Goal: Navigation & Orientation: Go to known website

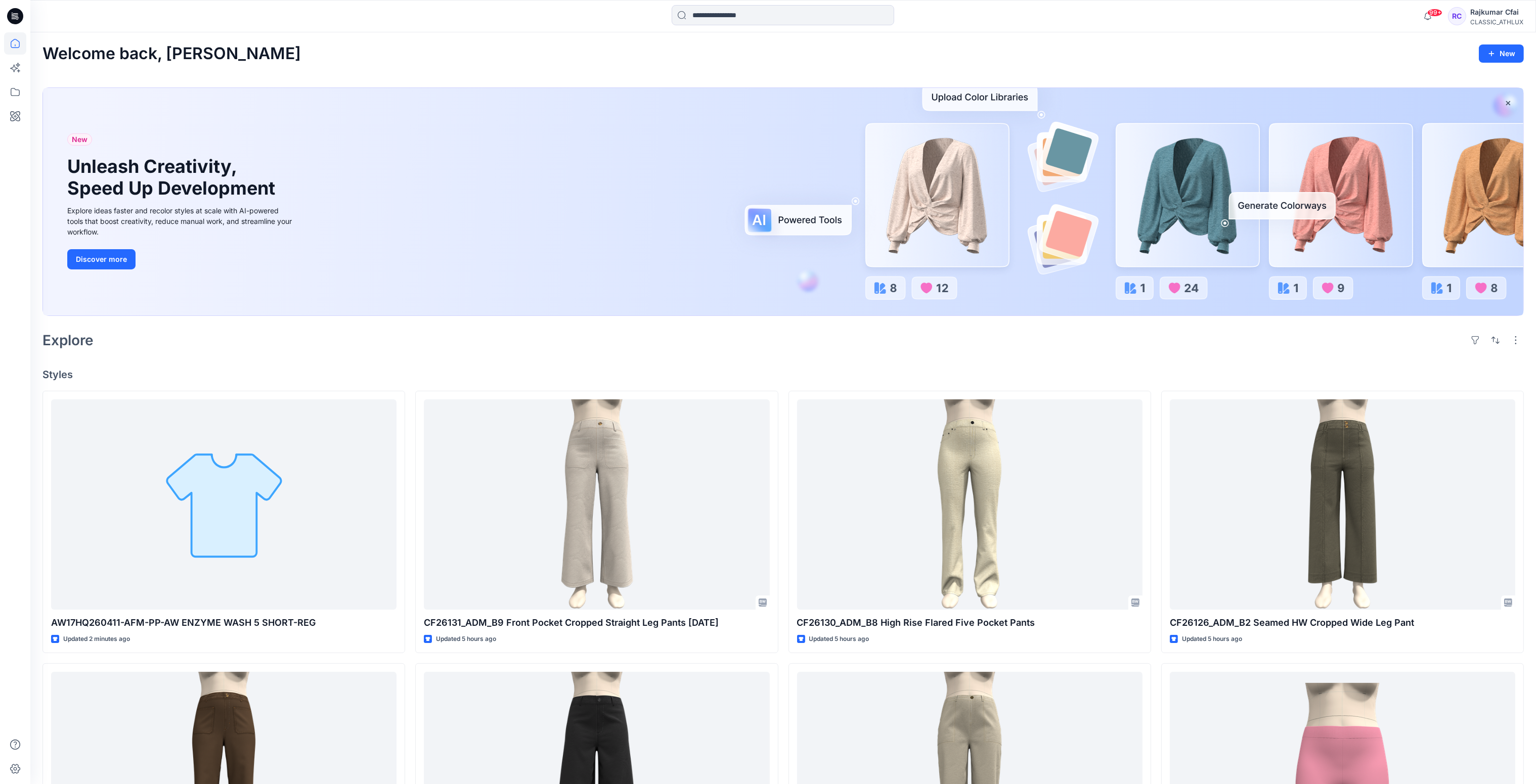
drag, startPoint x: 433, startPoint y: 338, endPoint x: 427, endPoint y: 316, distance: 22.8
click at [427, 316] on div "Welcome back, [PERSON_NAME] New New Unleash Creativity, Speed Up Development Ex…" at bounding box center [783, 639] width 1506 height 1214
click at [528, 40] on div "Welcome back, [PERSON_NAME] New New Unleash Creativity, Speed Up Development Ex…" at bounding box center [783, 639] width 1506 height 1214
click at [24, 11] on div at bounding box center [15, 16] width 32 height 32
click at [16, 13] on icon at bounding box center [15, 16] width 16 height 16
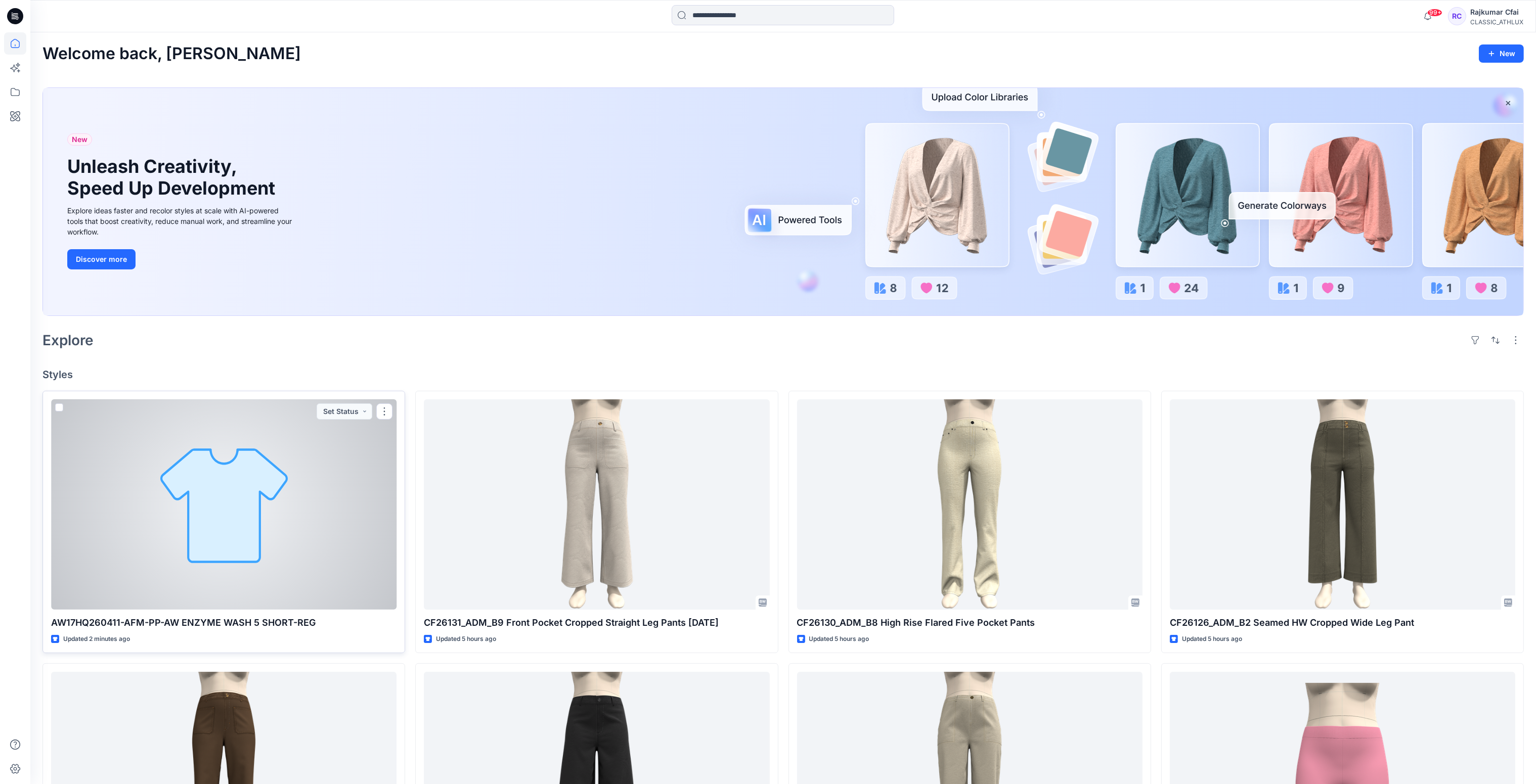
click at [289, 469] on div at bounding box center [223, 504] width 346 height 211
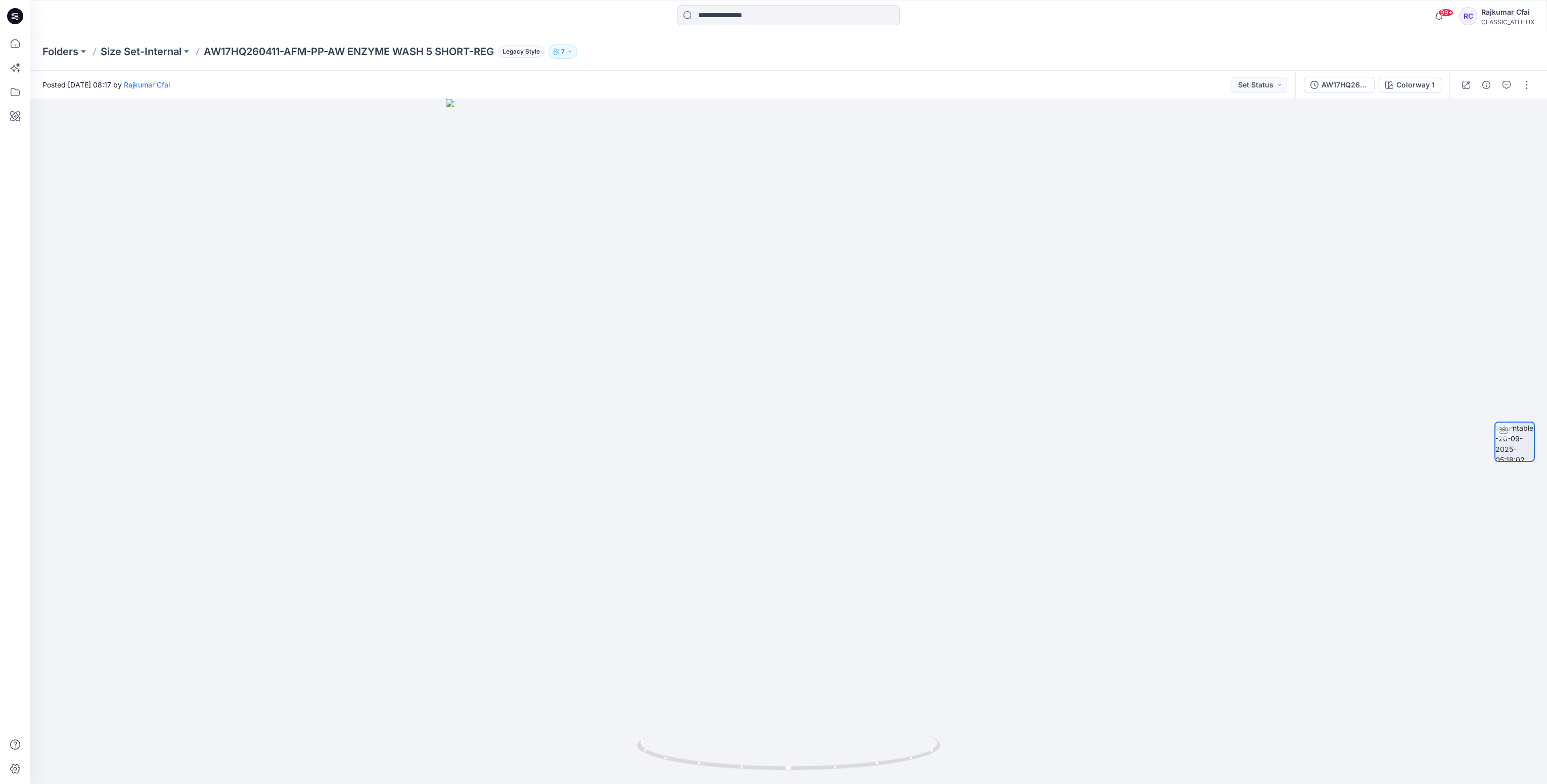
click at [14, 15] on icon at bounding box center [15, 16] width 16 height 16
